Goal: Information Seeking & Learning: Learn about a topic

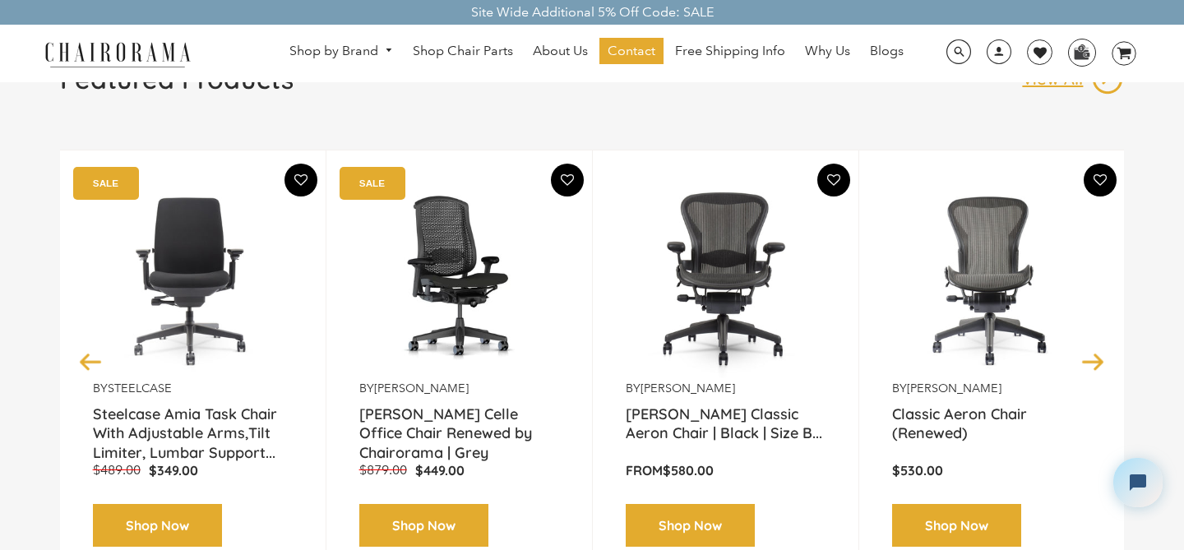
scroll to position [198, 0]
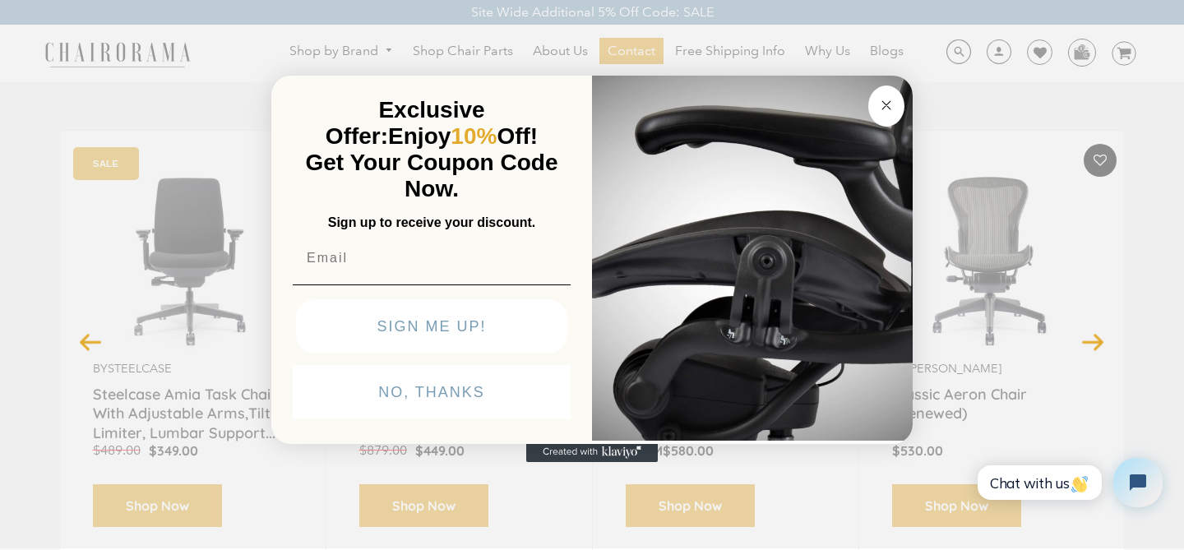
click at [886, 109] on circle "Close dialog" at bounding box center [886, 104] width 19 height 19
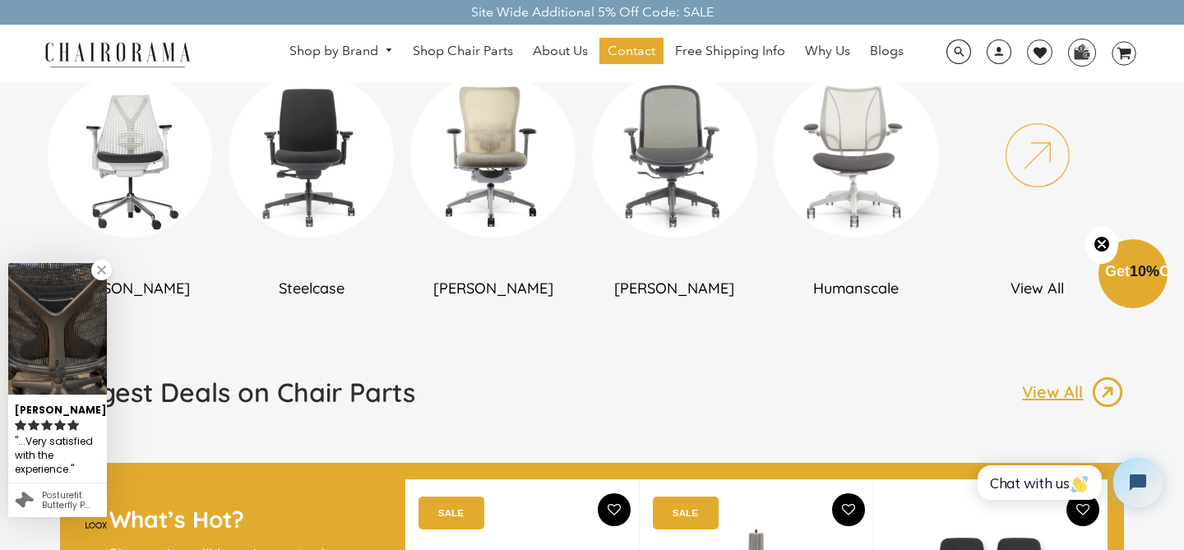
scroll to position [1055, 0]
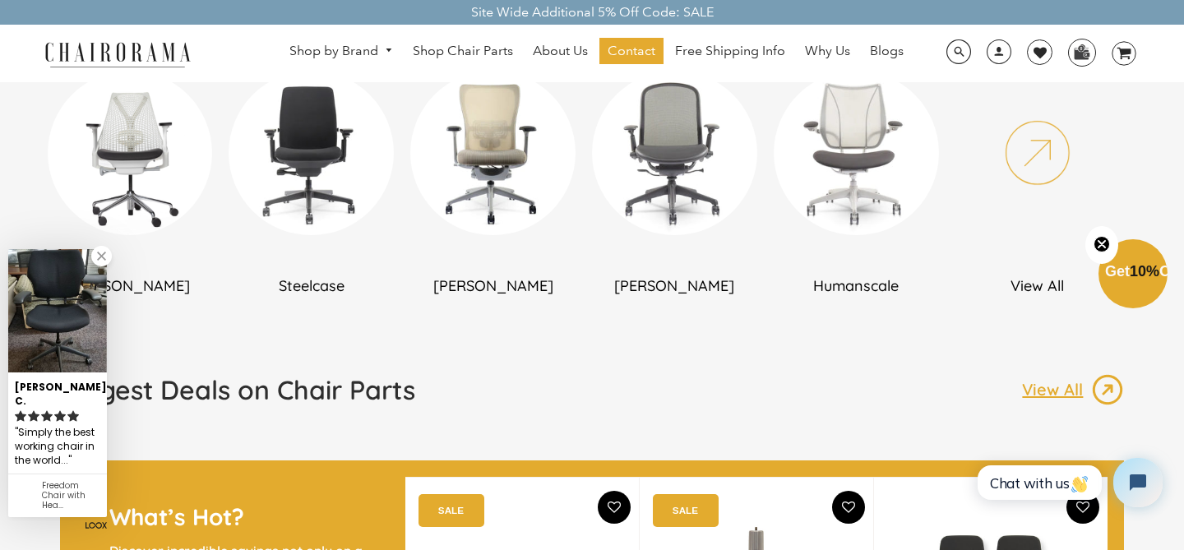
click at [1053, 159] on img at bounding box center [1037, 153] width 165 height 165
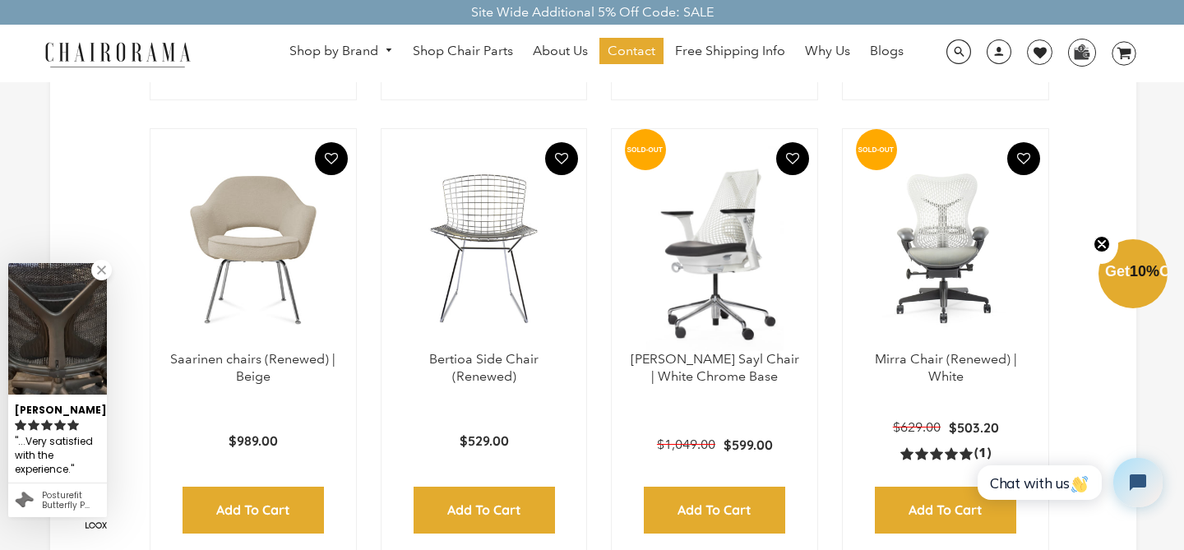
scroll to position [3310, 0]
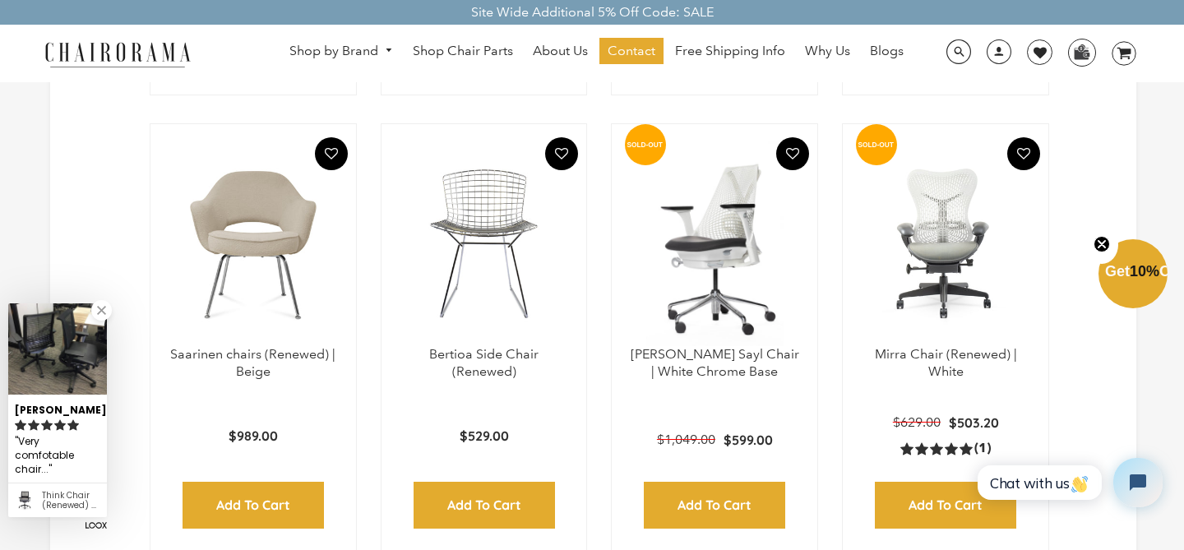
click at [753, 284] on img at bounding box center [714, 244] width 173 height 206
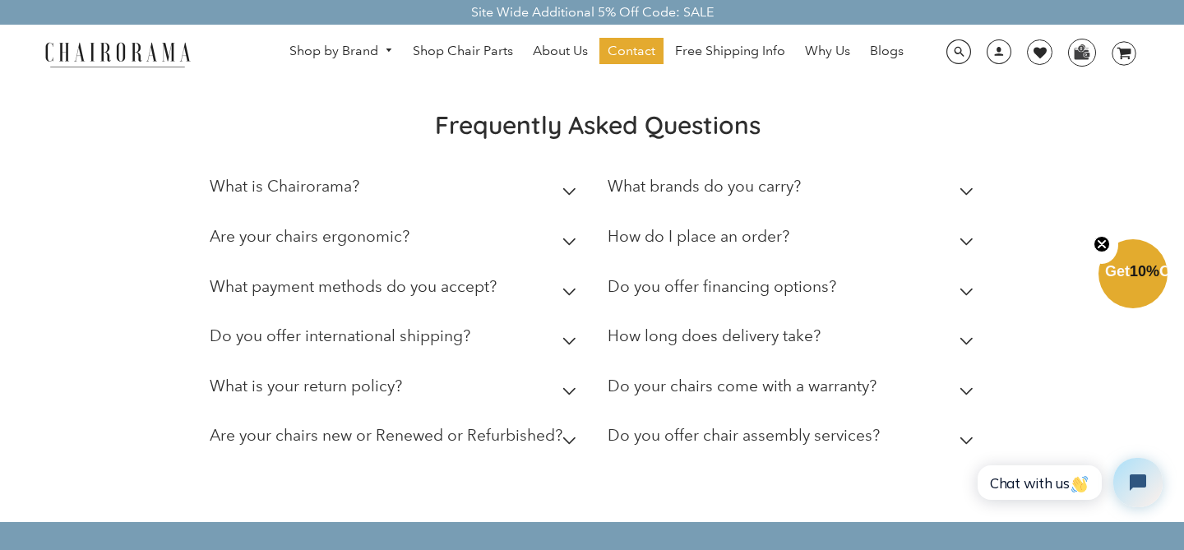
scroll to position [2896, 0]
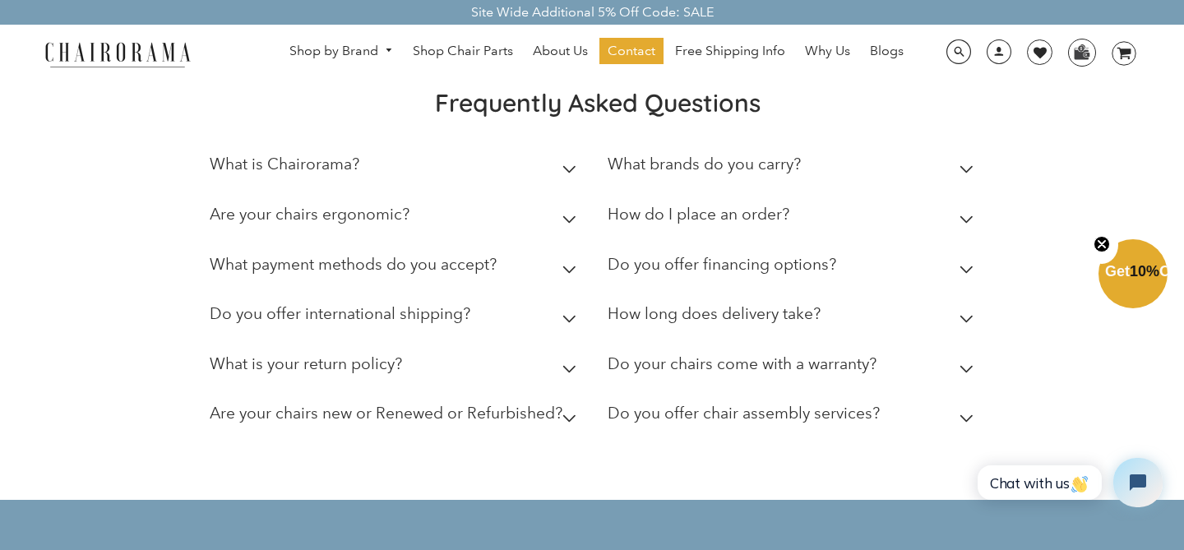
click at [566, 422] on icon at bounding box center [569, 418] width 12 height 7
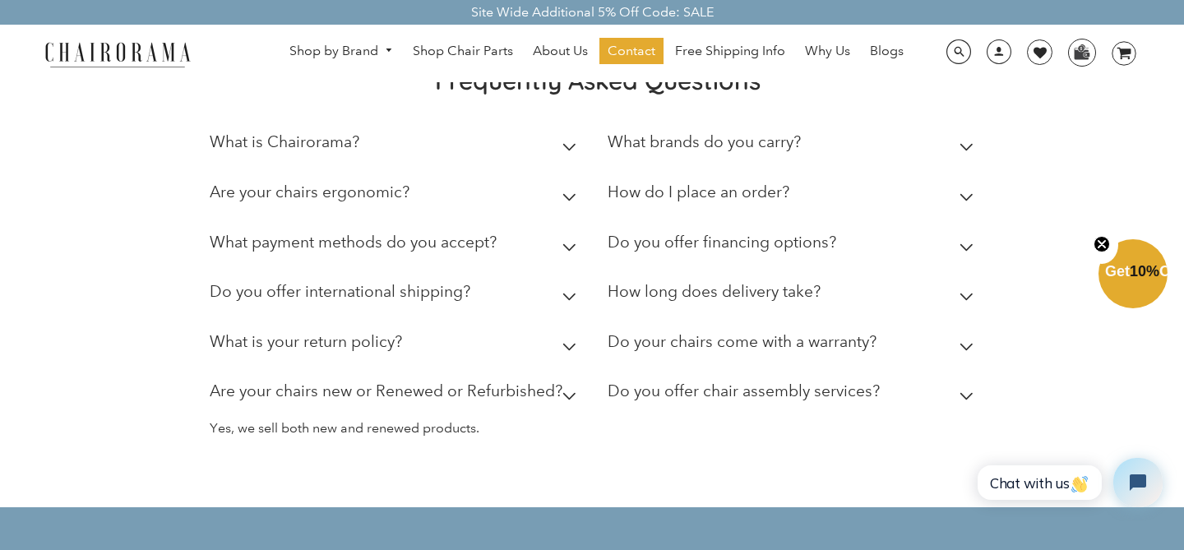
scroll to position [2916, 0]
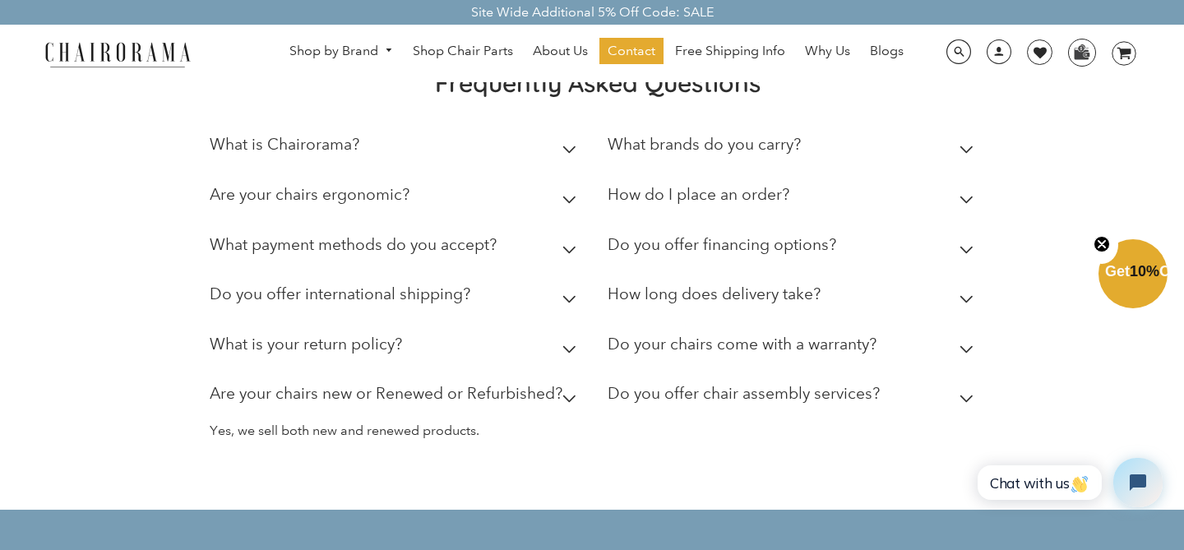
click at [573, 150] on icon at bounding box center [569, 149] width 12 height 7
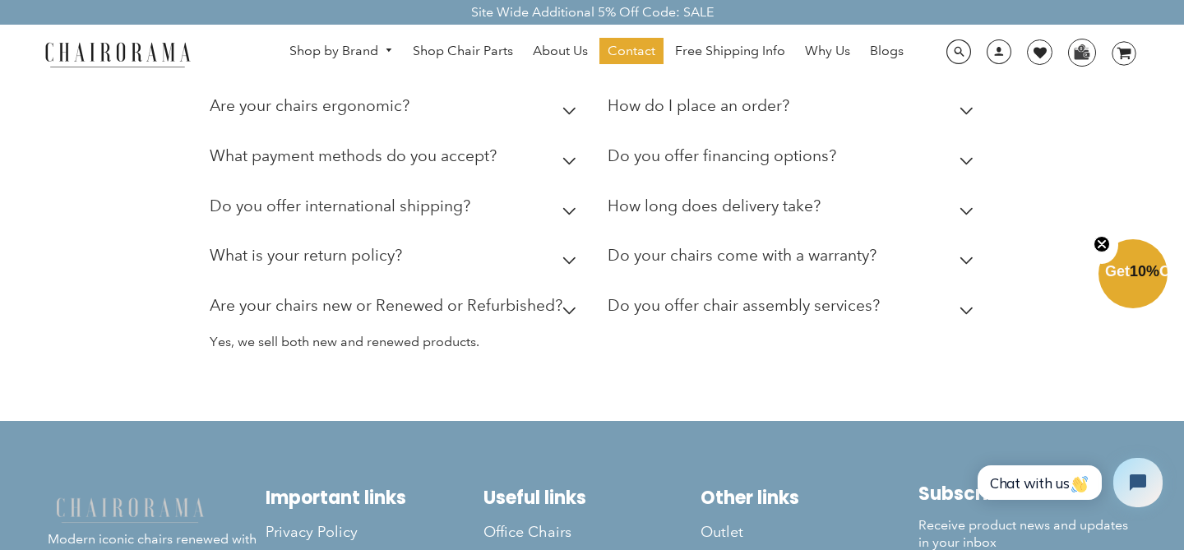
scroll to position [3069, 0]
click at [966, 312] on icon at bounding box center [966, 310] width 14 height 8
